Goal: Task Accomplishment & Management: Manage account settings

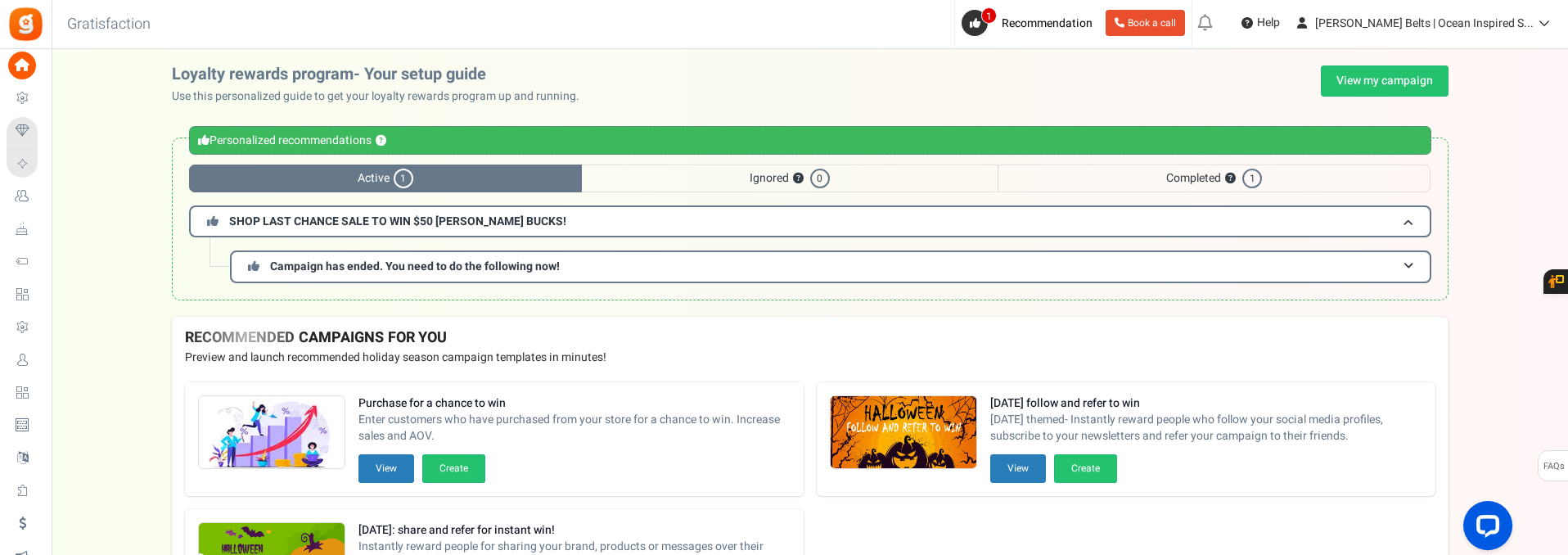
click at [738, 162] on div "Personalized recommendations ? Active 1 Ignored ? 0 Completed ? 1 SHOP LAST CHA…" at bounding box center [810, 219] width 1277 height 163
click at [738, 171] on span "Ignored ? 0" at bounding box center [790, 178] width 416 height 28
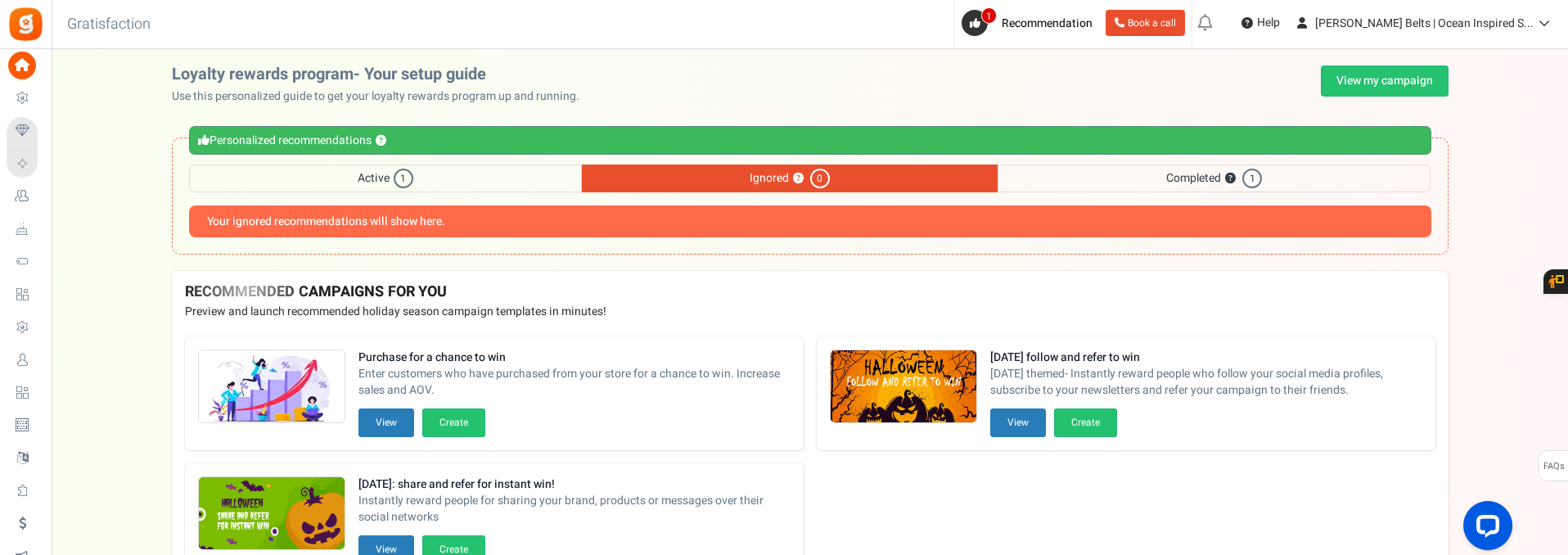
click at [1207, 177] on span "Completed ? 1" at bounding box center [1214, 178] width 433 height 28
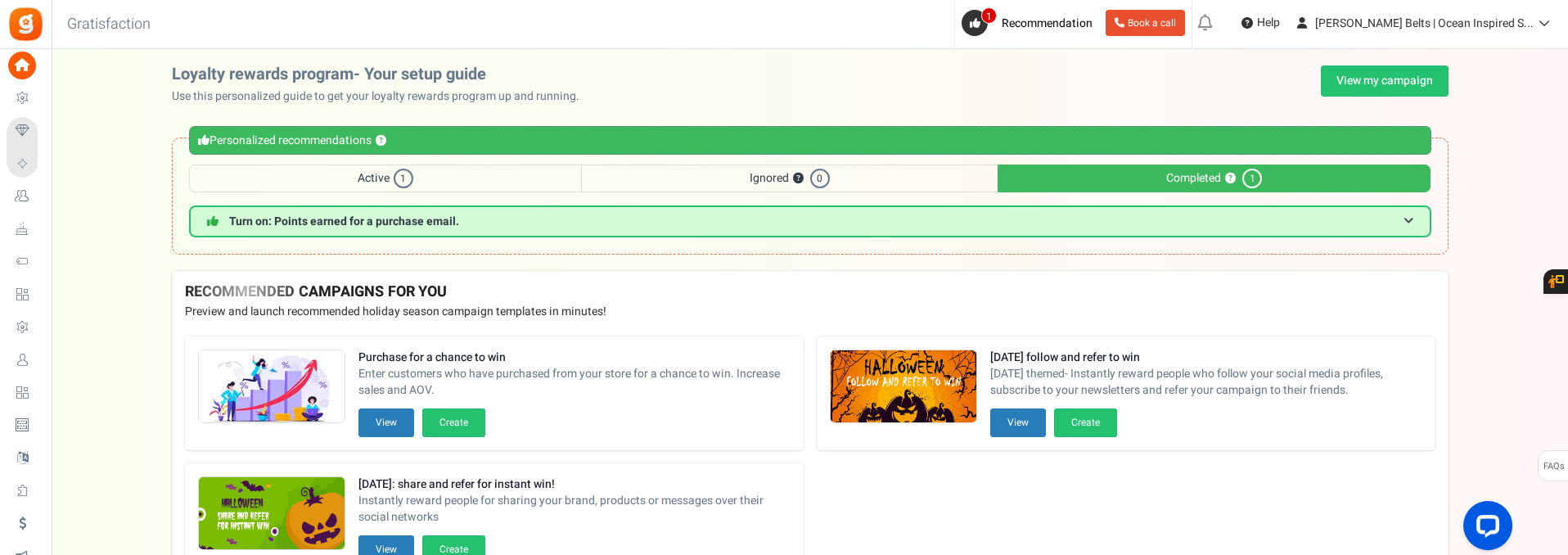
click at [287, 174] on span "Active 1" at bounding box center [385, 178] width 393 height 28
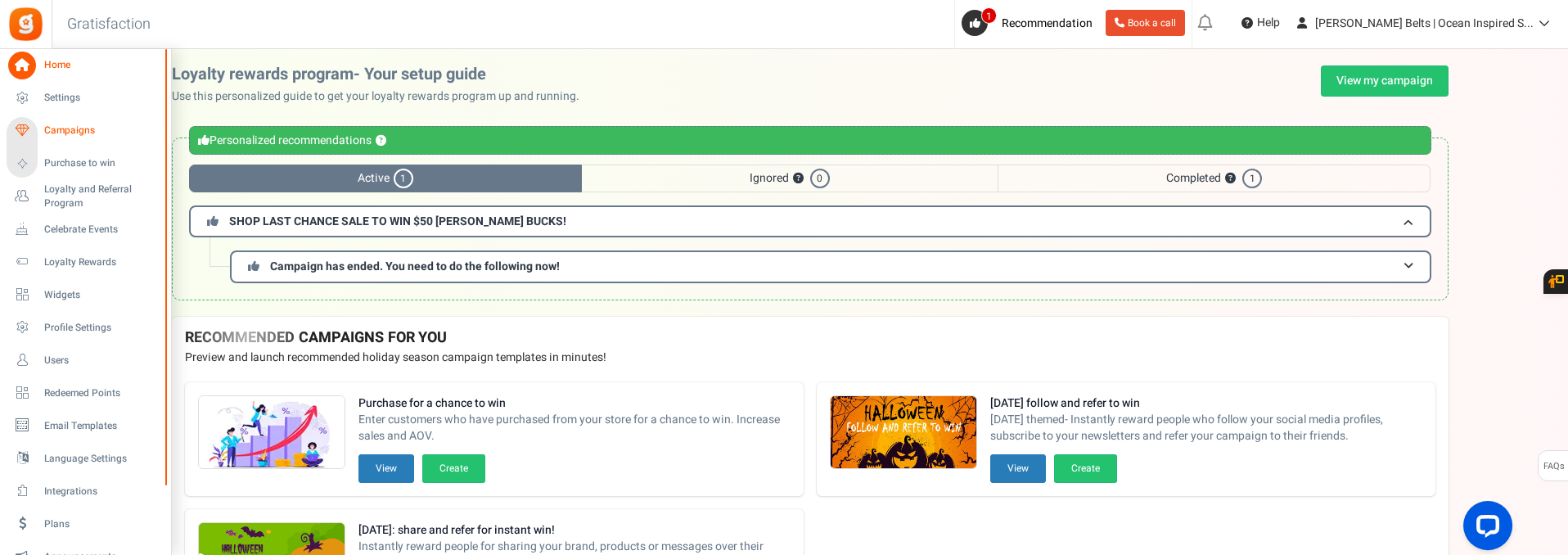
click at [56, 131] on span "Campaigns" at bounding box center [102, 130] width 115 height 14
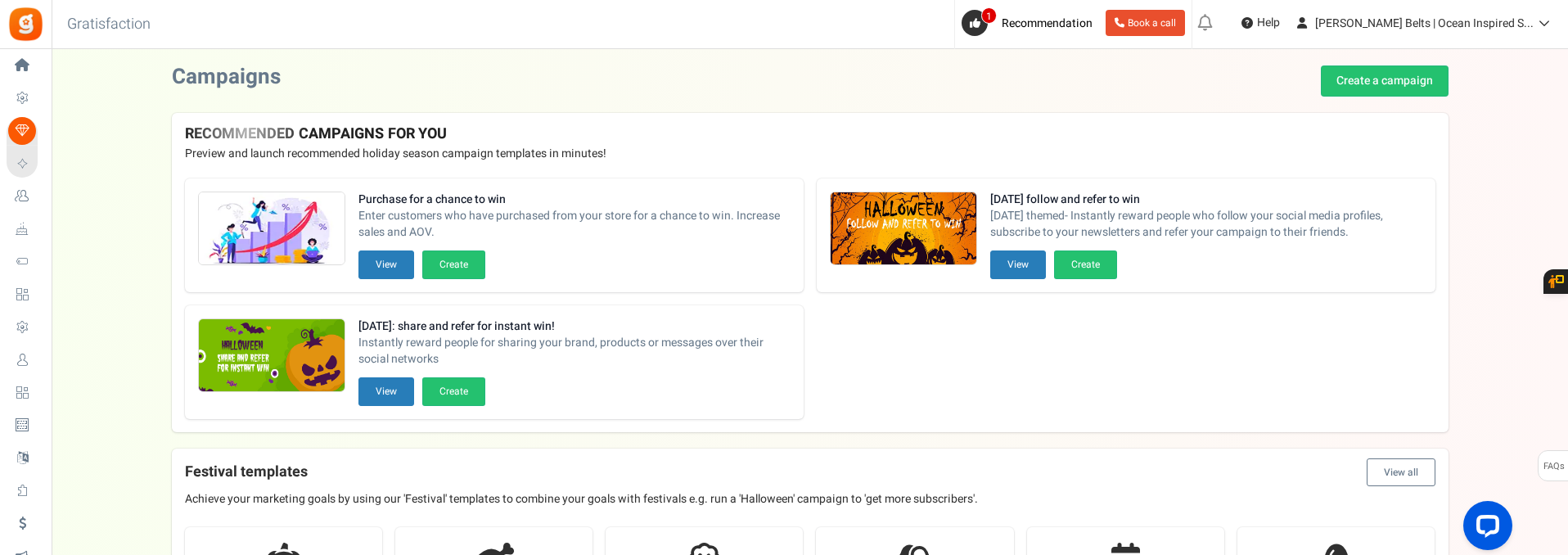
scroll to position [655, 0]
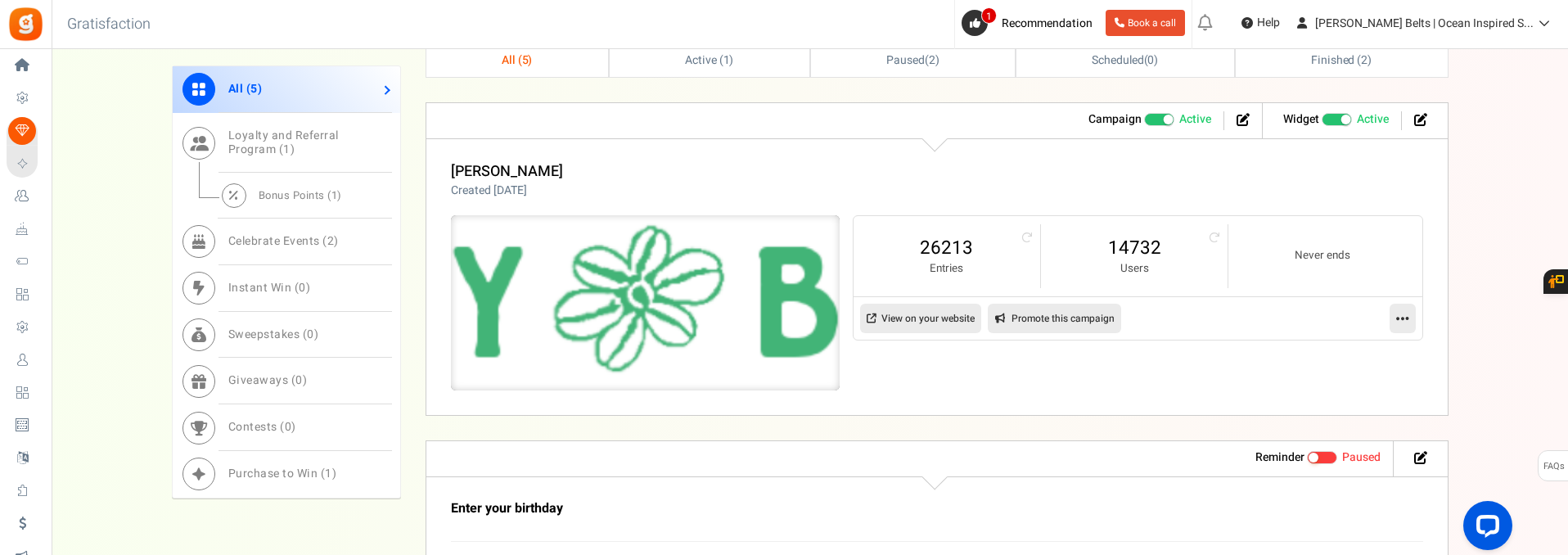
click at [615, 286] on img at bounding box center [645, 303] width 584 height 263
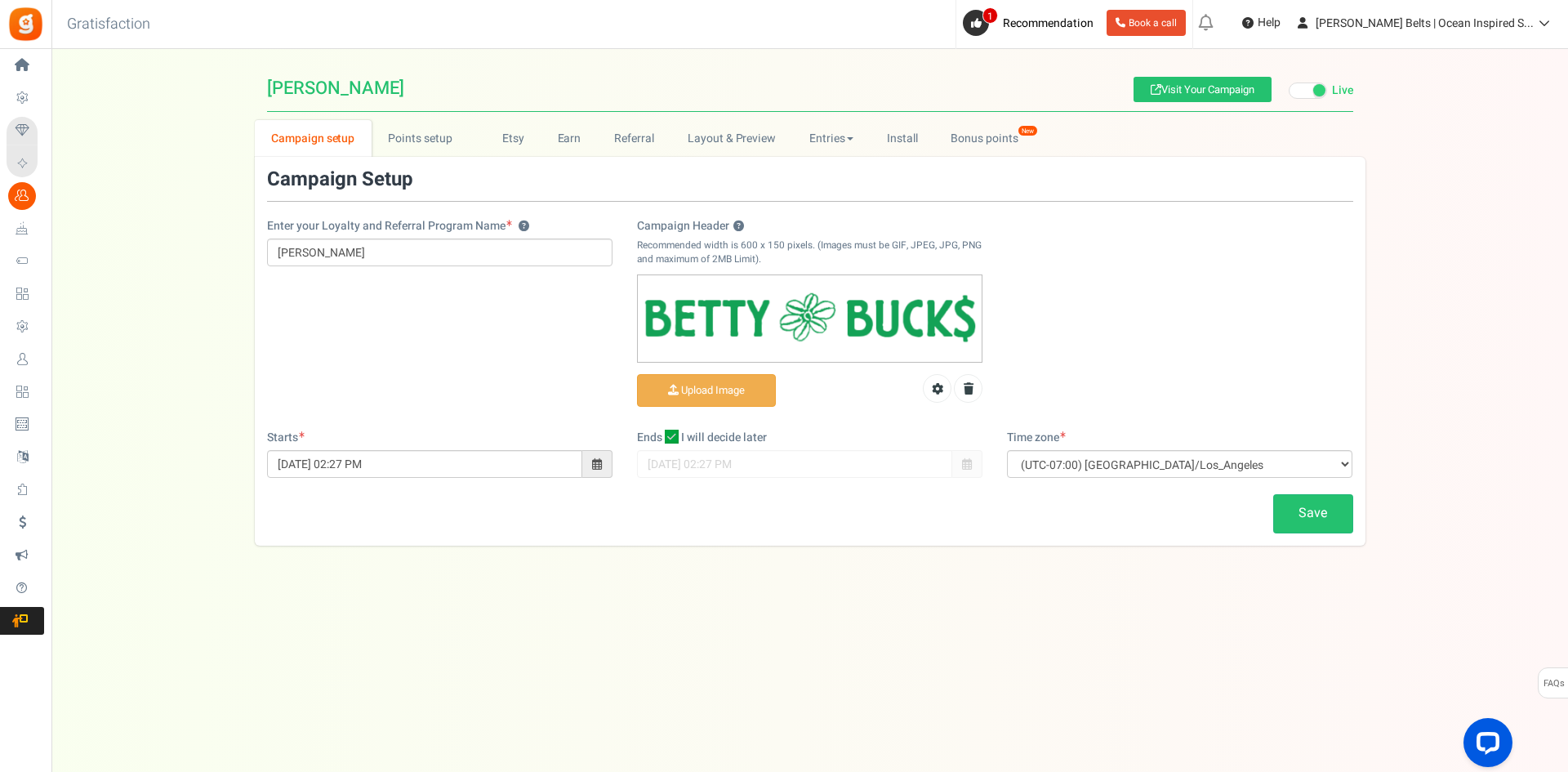
click at [204, 226] on div "Campaign setup Points setup New Etsy Earn Referral Reward reviews WOO LOOX [DOM…" at bounding box center [810, 333] width 1516 height 426
click at [746, 683] on div "View less View more × [NEW!] Include taxes and shipping when rewarding points f…" at bounding box center [784, 394] width 1568 height 691
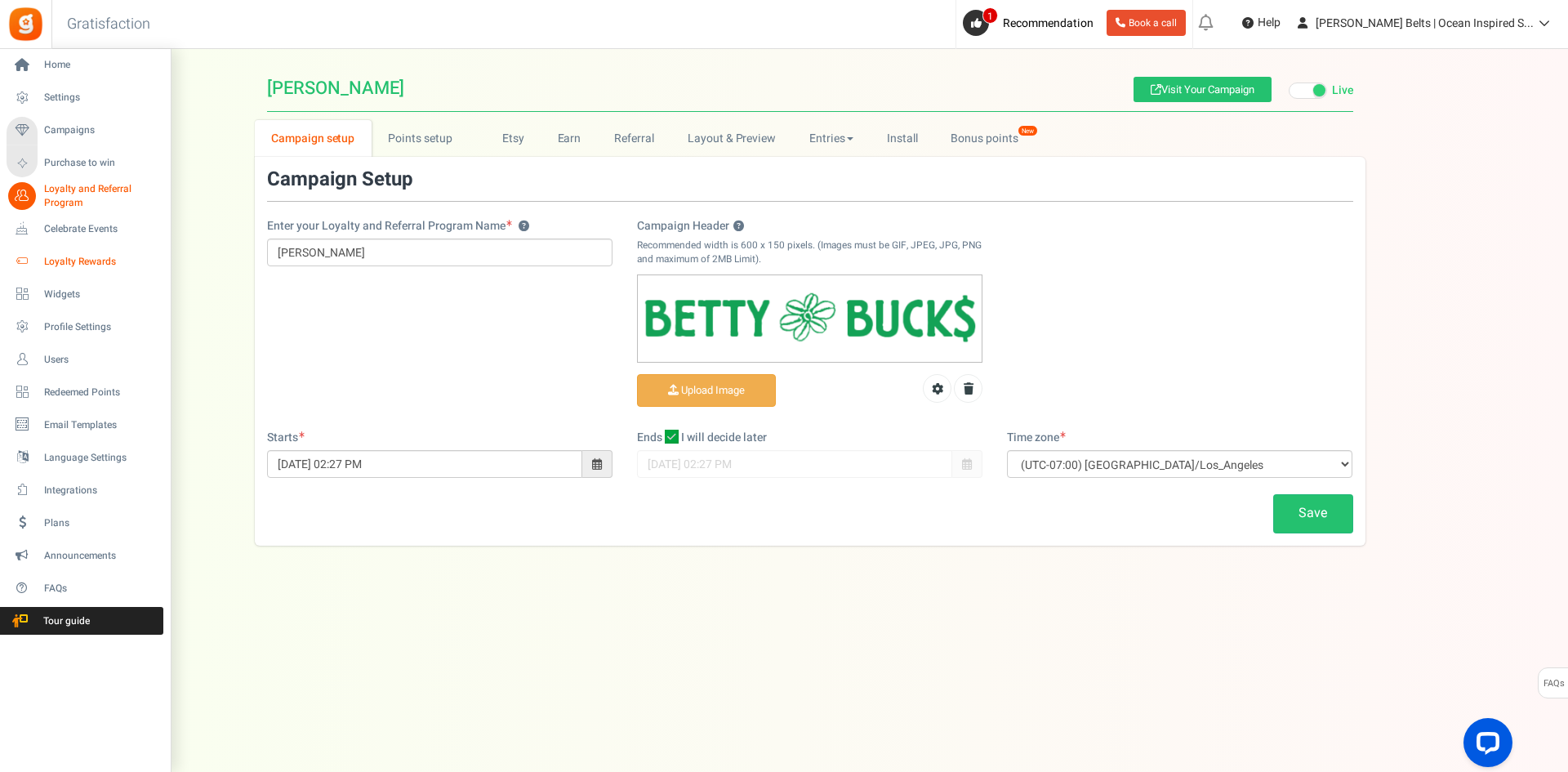
click at [78, 259] on span "Loyalty Rewards" at bounding box center [101, 261] width 115 height 14
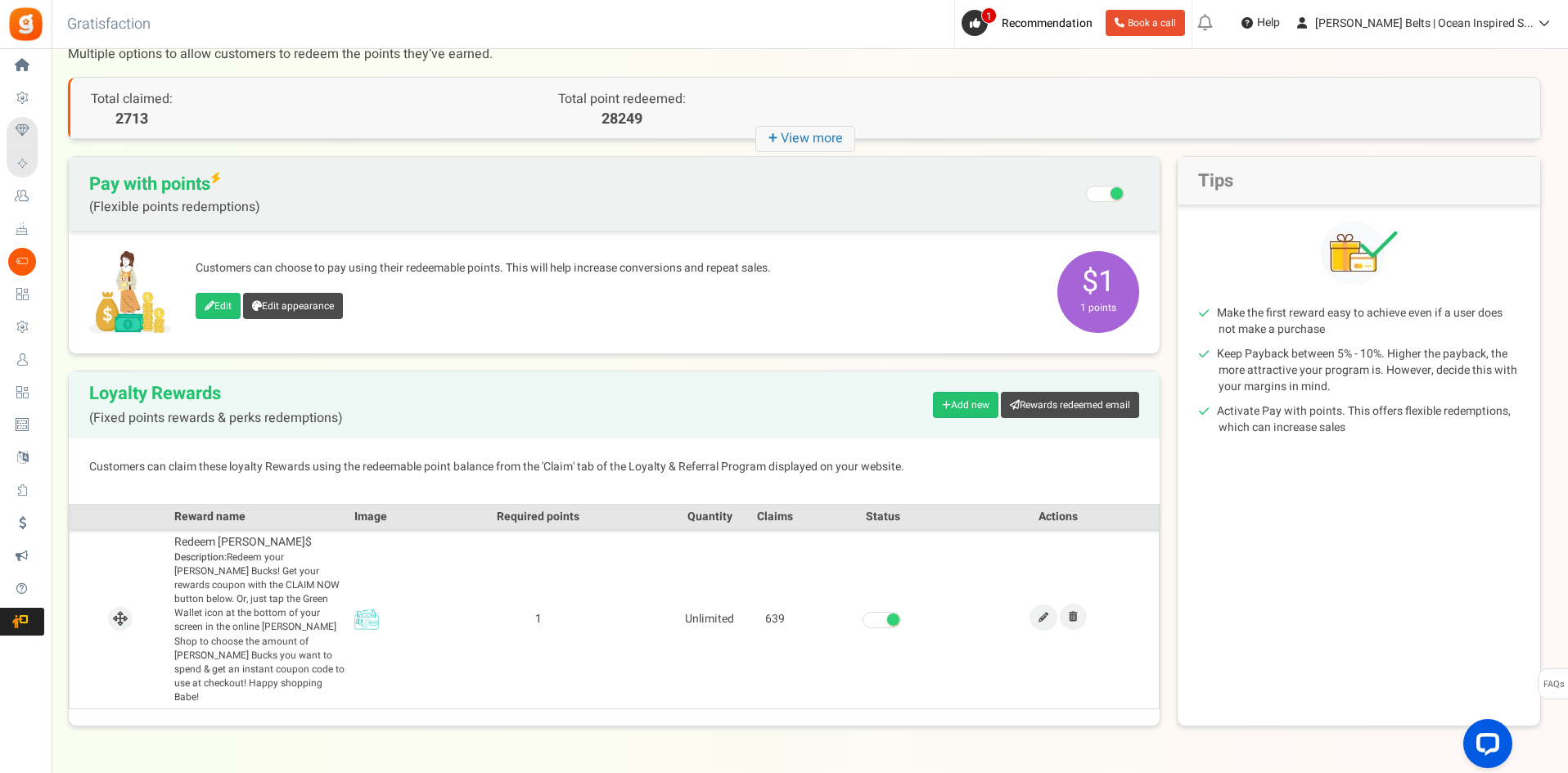
scroll to position [80, 0]
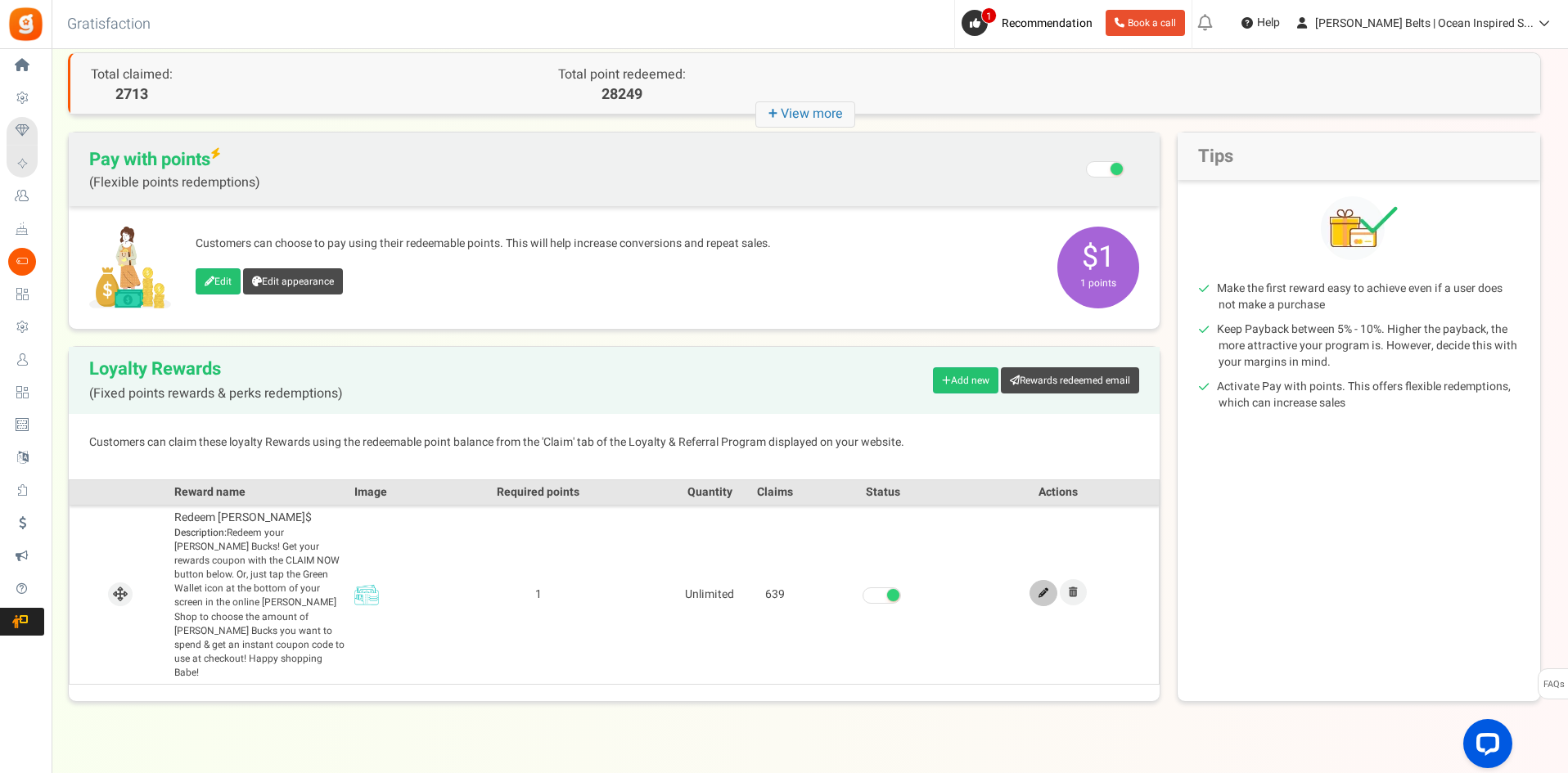
click at [1043, 588] on icon at bounding box center [1044, 593] width 10 height 10
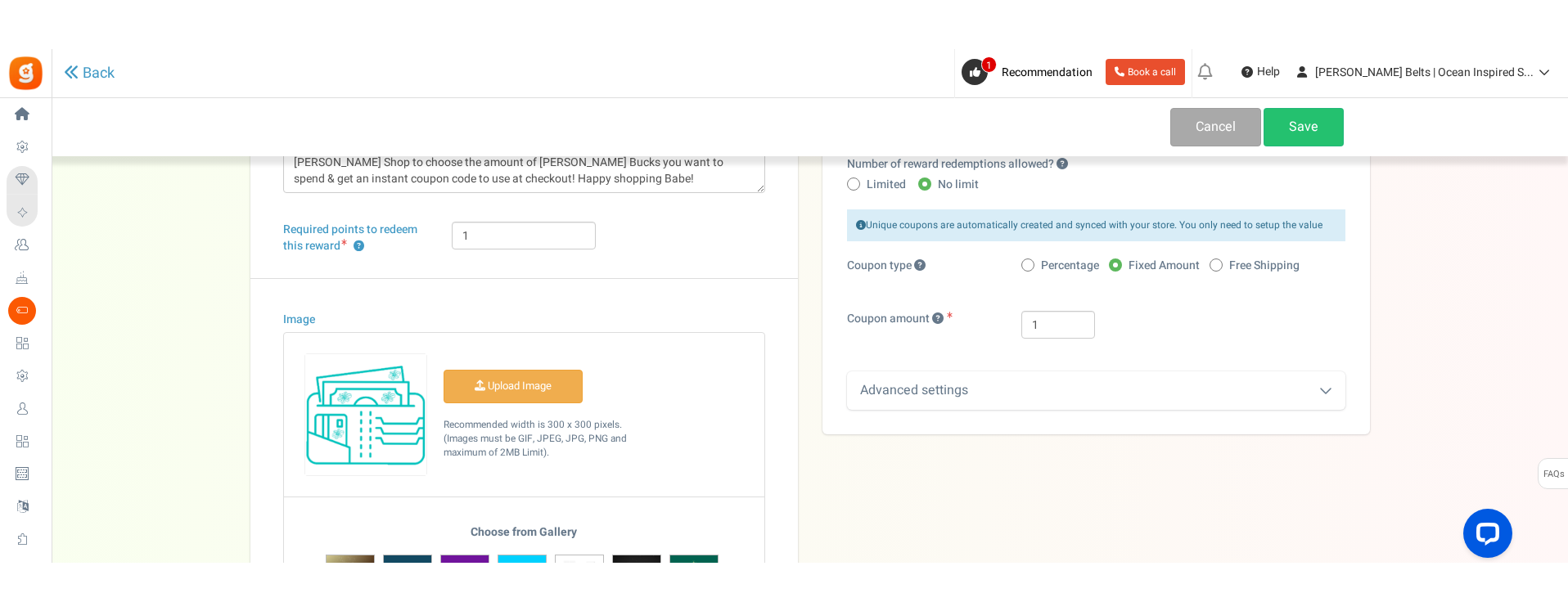
scroll to position [328, 0]
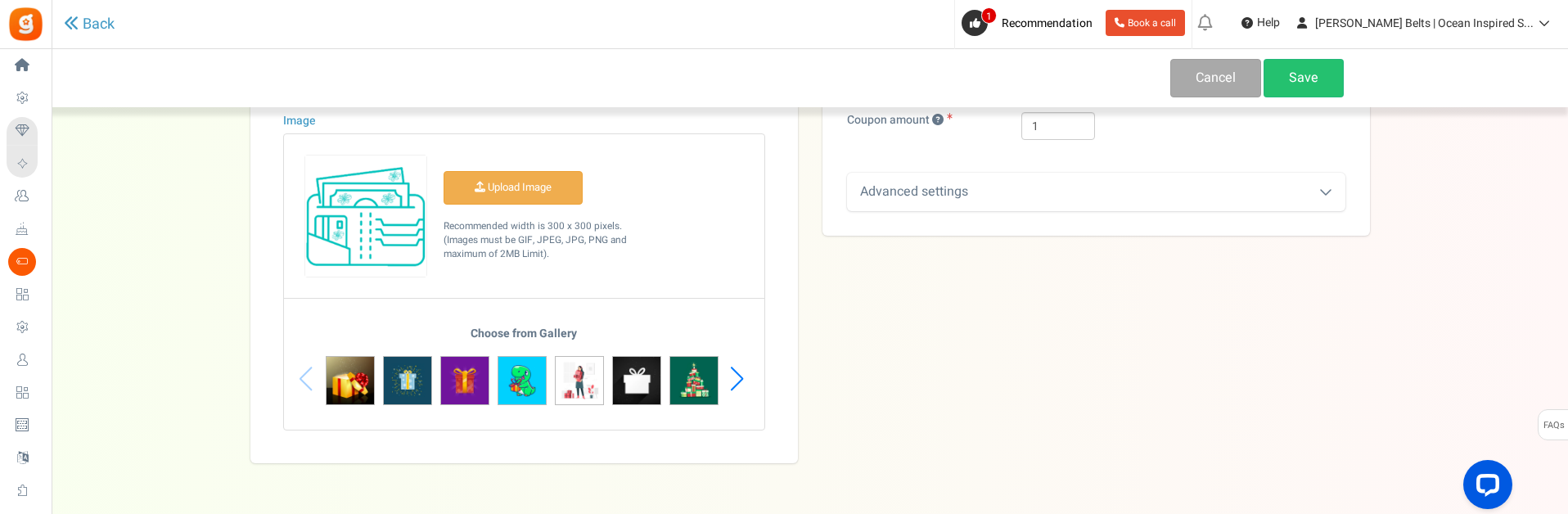
click at [1039, 188] on div "Advanced settings" at bounding box center [1096, 192] width 498 height 38
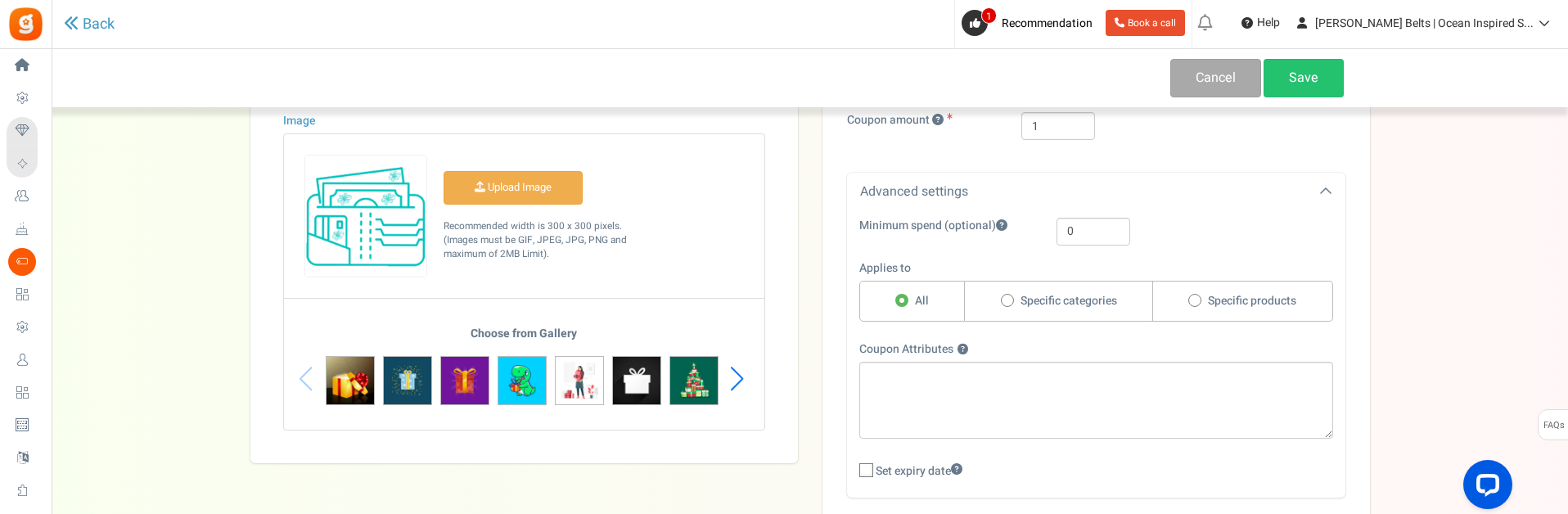
click at [1050, 302] on span "Specific categories" at bounding box center [1069, 301] width 97 height 16
click at [1011, 302] on input "Specific categories" at bounding box center [1005, 301] width 11 height 11
radio input "true"
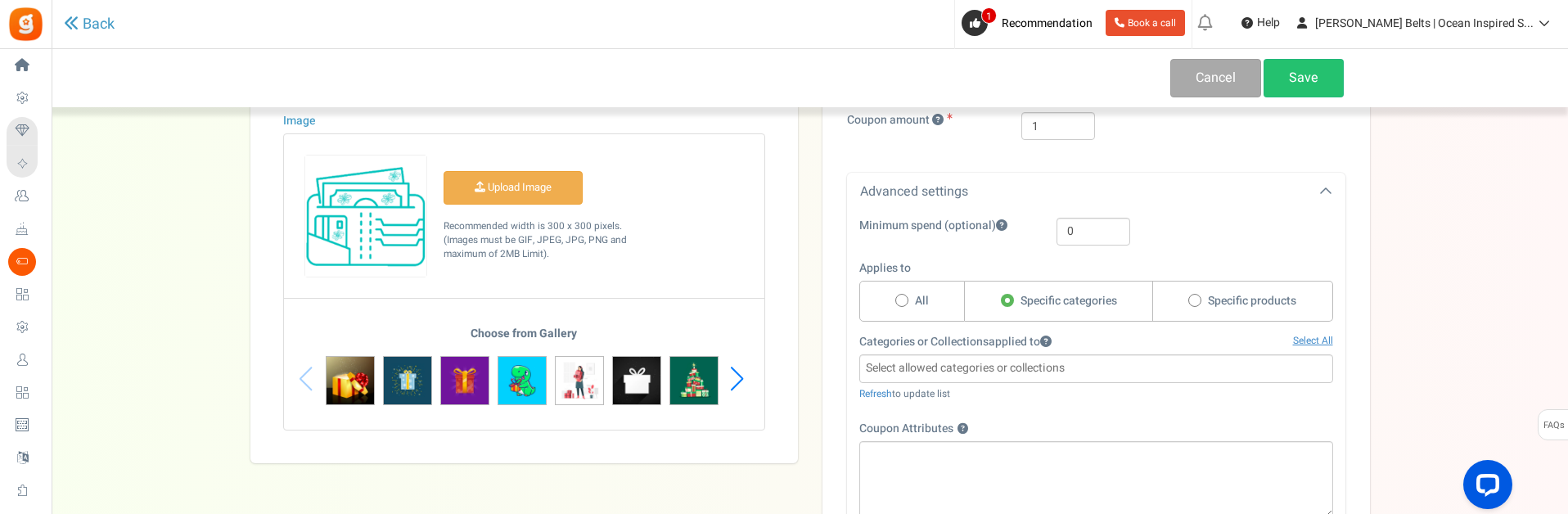
click at [1112, 365] on input "search" at bounding box center [1096, 368] width 464 height 18
click at [963, 369] on input "search" at bounding box center [1096, 368] width 464 height 18
click at [873, 389] on link "Refresh" at bounding box center [876, 393] width 33 height 14
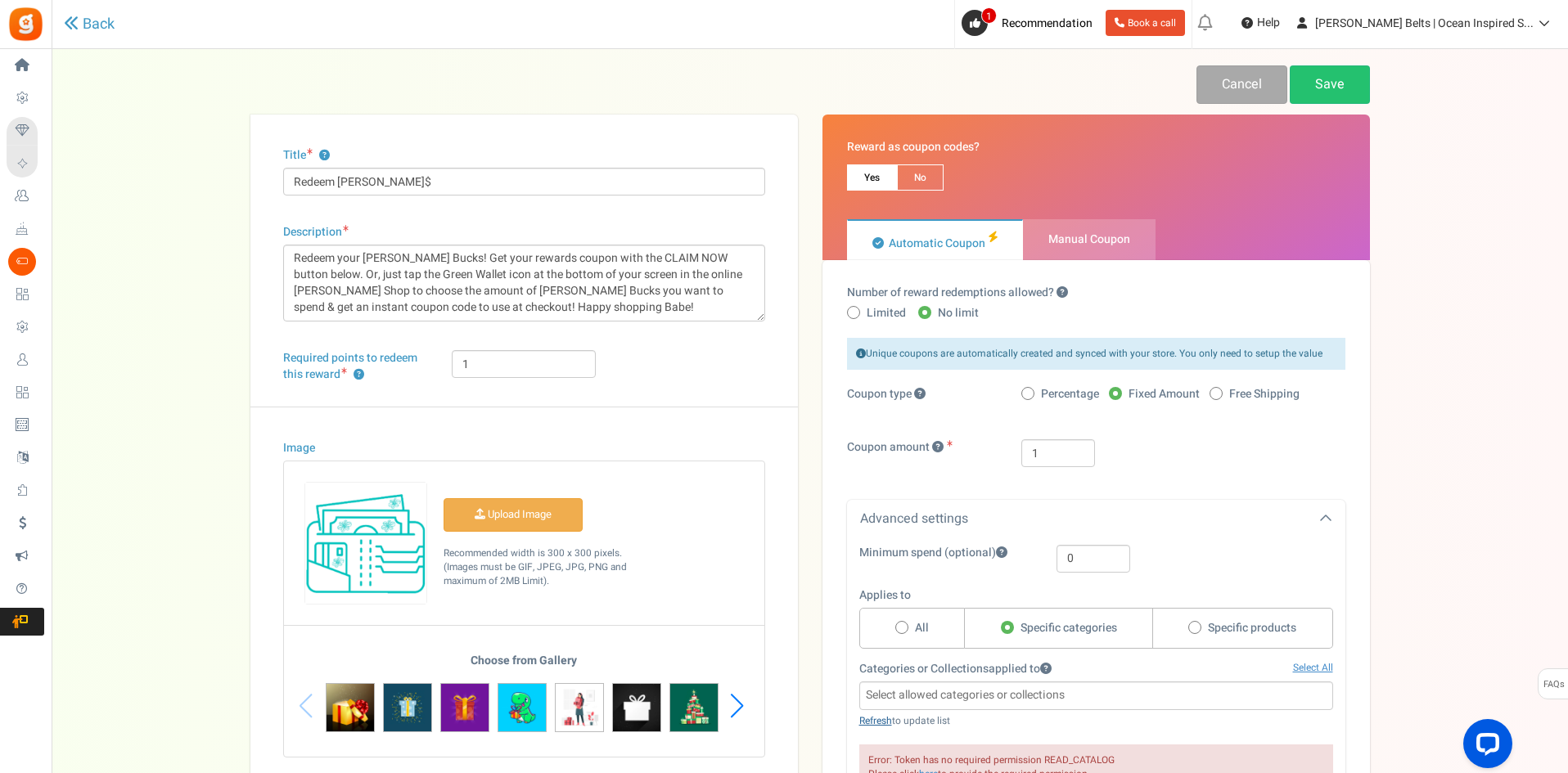
scroll to position [325, 0]
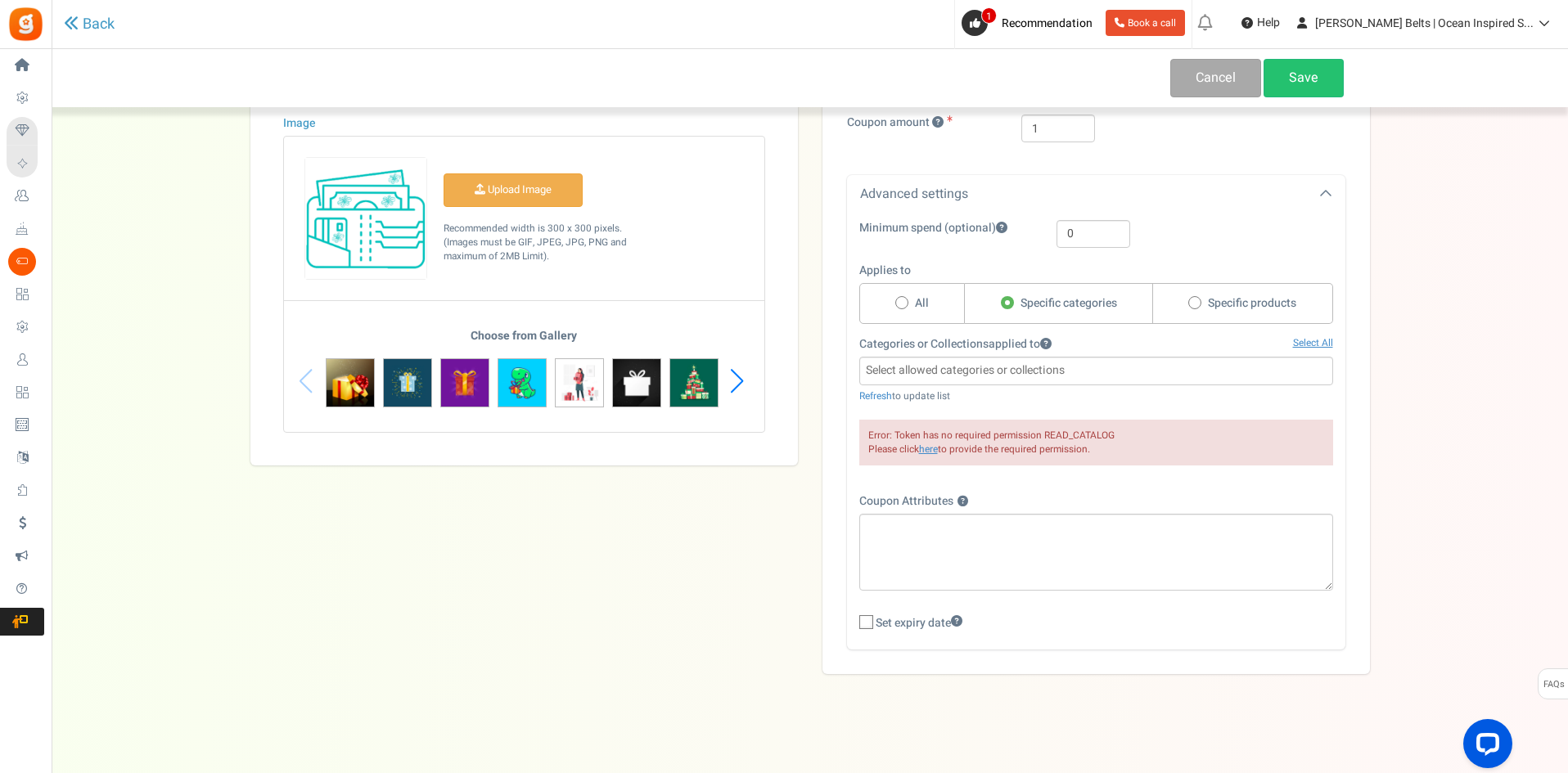
click at [675, 585] on div "Title ? Redeem [PERSON_NAME]$ Description Redeem your [PERSON_NAME] Bucks! Get …" at bounding box center [810, 232] width 1144 height 884
click at [871, 398] on link "Refresh" at bounding box center [876, 396] width 33 height 14
click at [675, 557] on div "Title ? Redeem [PERSON_NAME]$ Description Redeem your [PERSON_NAME] Bucks! Get …" at bounding box center [810, 232] width 1144 height 884
click at [929, 448] on link "here" at bounding box center [929, 449] width 19 height 14
click at [419, 623] on div "Title ? Redeem [PERSON_NAME]$ Description Redeem your [PERSON_NAME] Bucks! Get …" at bounding box center [810, 232] width 1144 height 884
